Goal: Information Seeking & Learning: Find specific fact

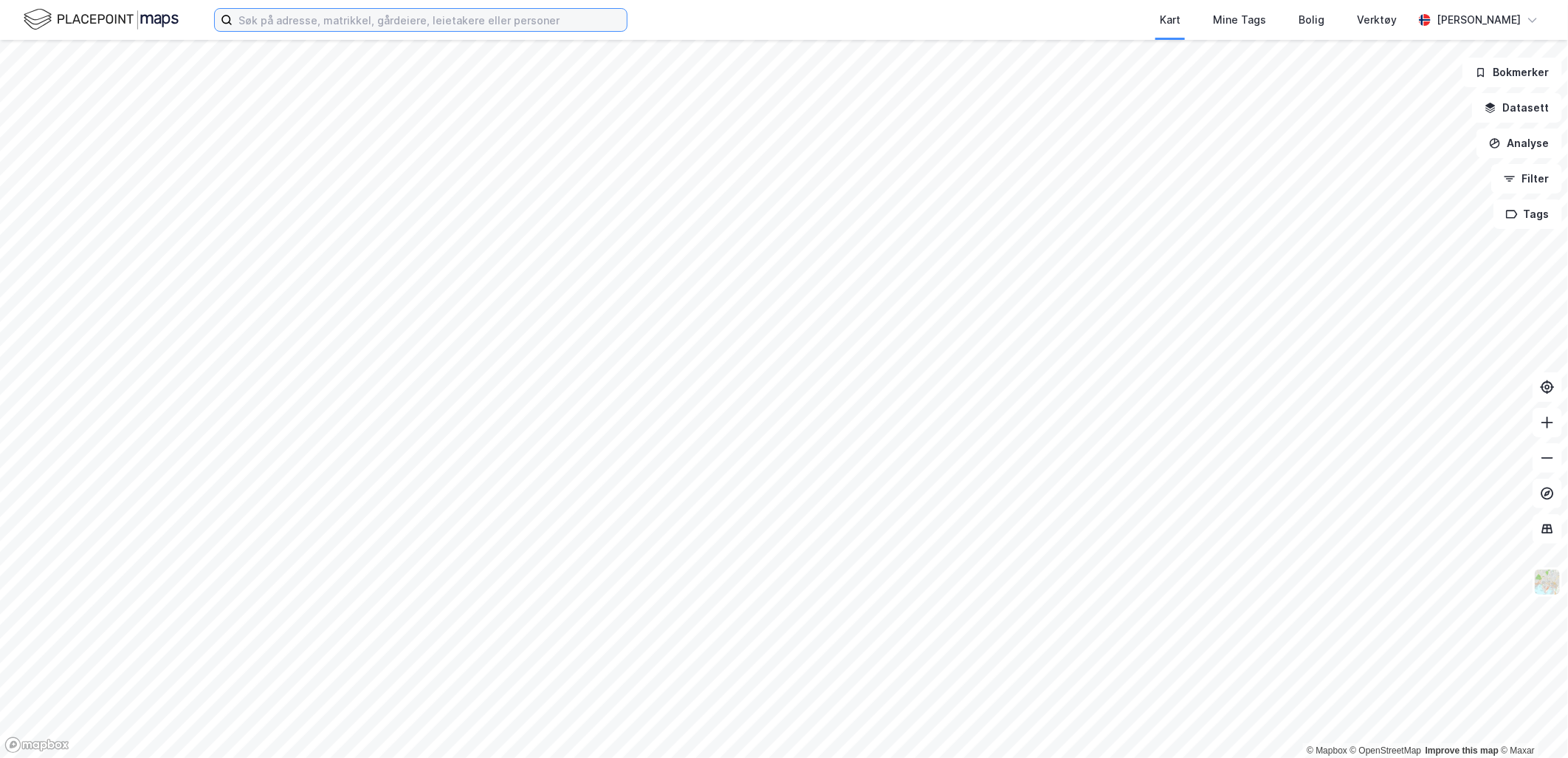
click at [351, 17] on input at bounding box center [429, 20] width 394 height 22
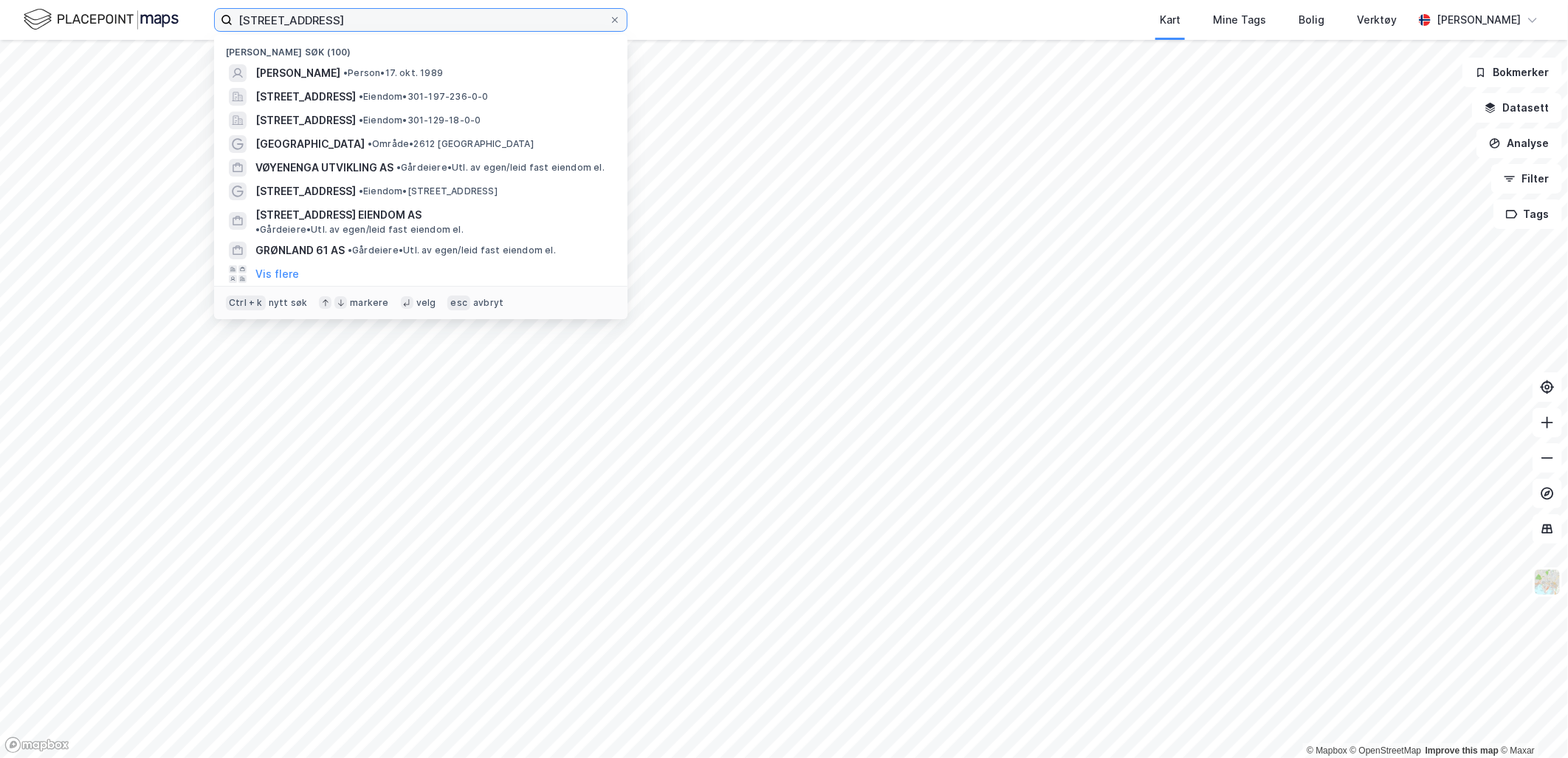
type input "[STREET_ADDRESS]"
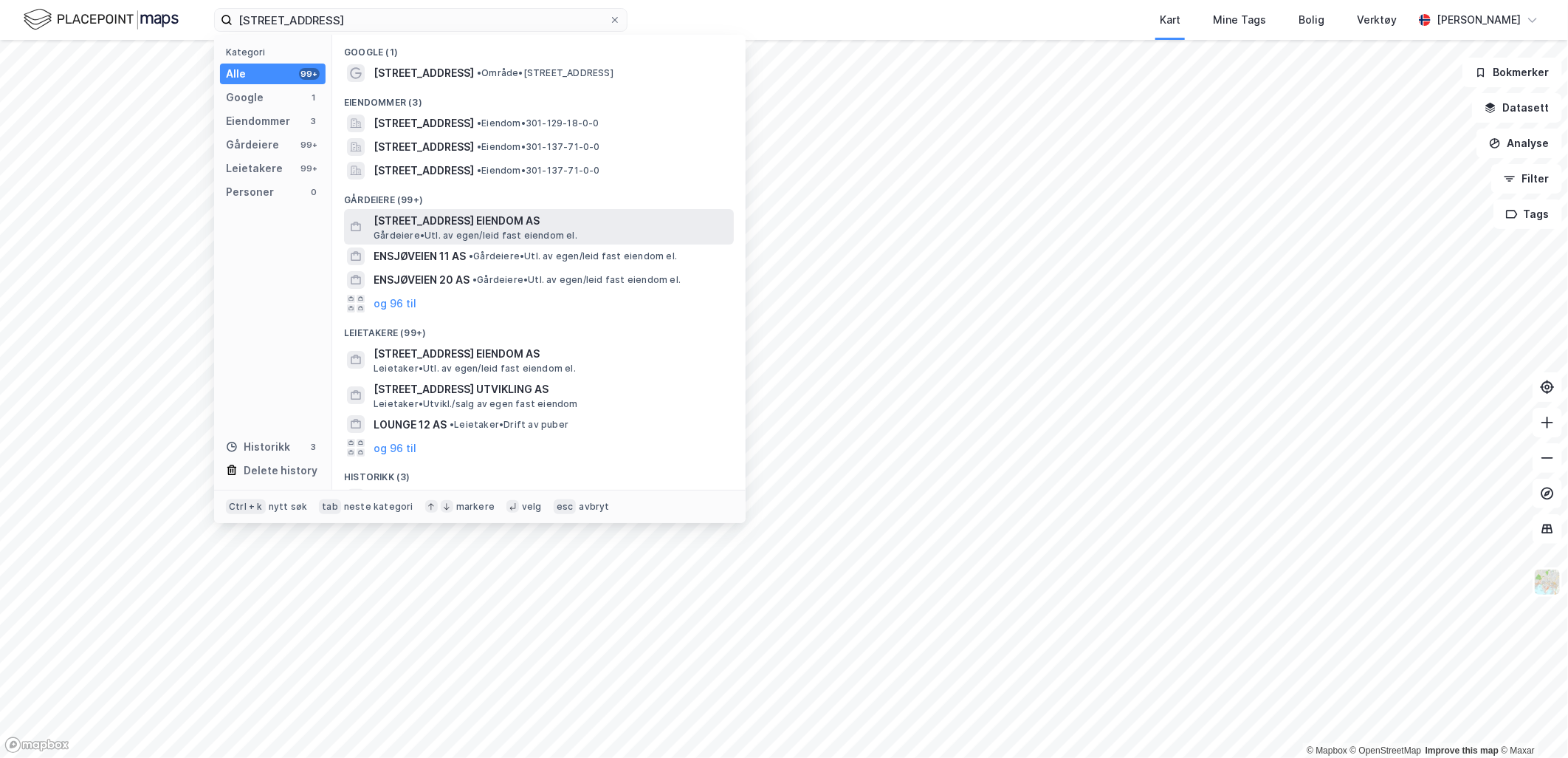
click at [448, 226] on span "[STREET_ADDRESS] EIENDOM AS" at bounding box center [551, 220] width 355 height 17
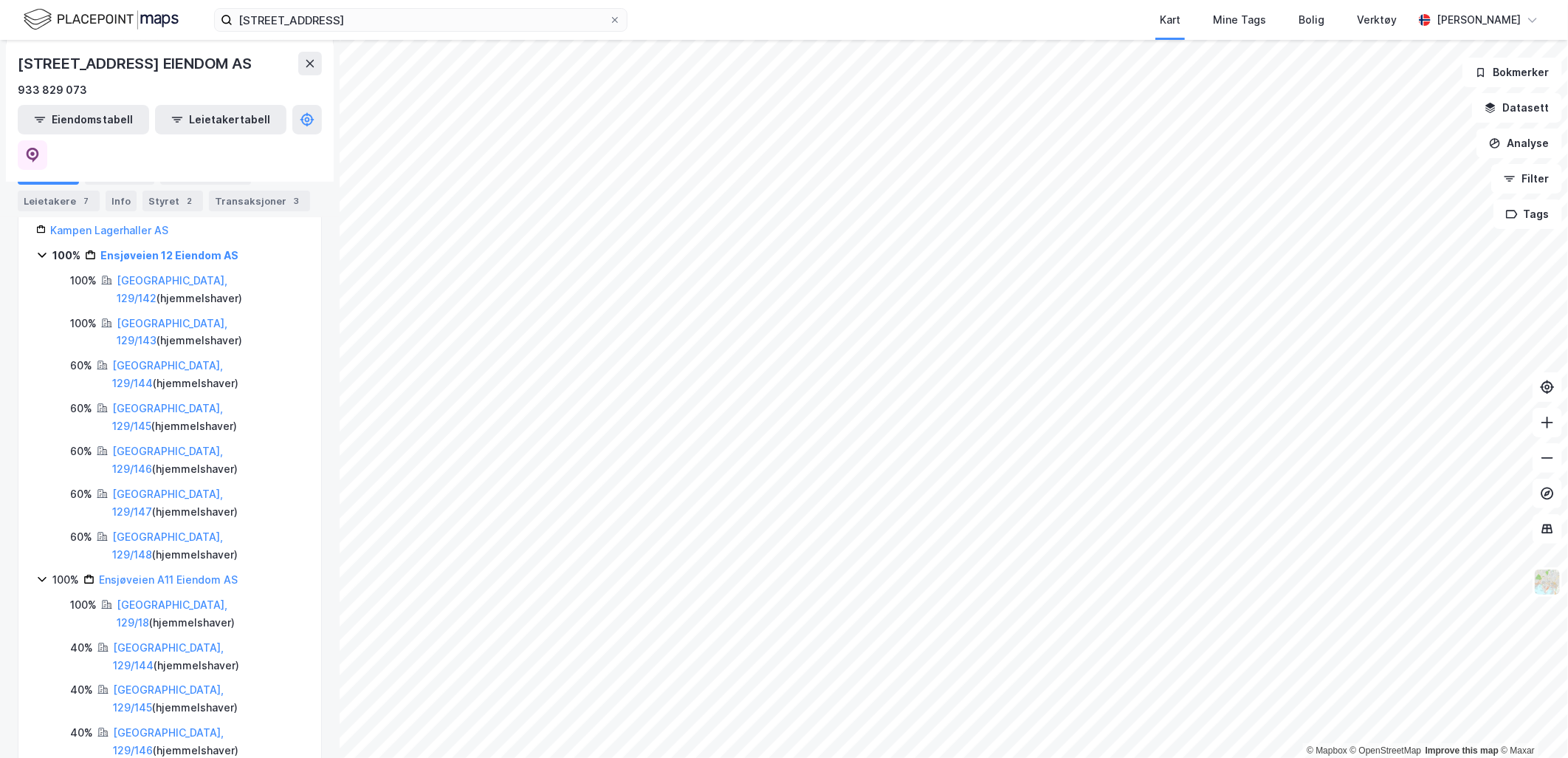
scroll to position [164, 0]
